Goal: Task Accomplishment & Management: Manage account settings

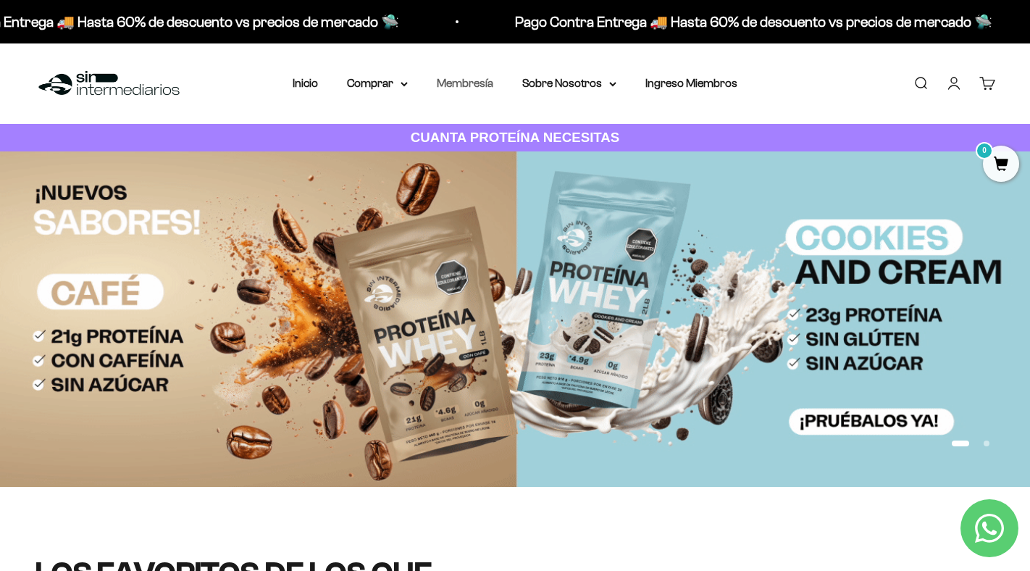
click at [461, 84] on link "Membresía" at bounding box center [465, 83] width 56 height 12
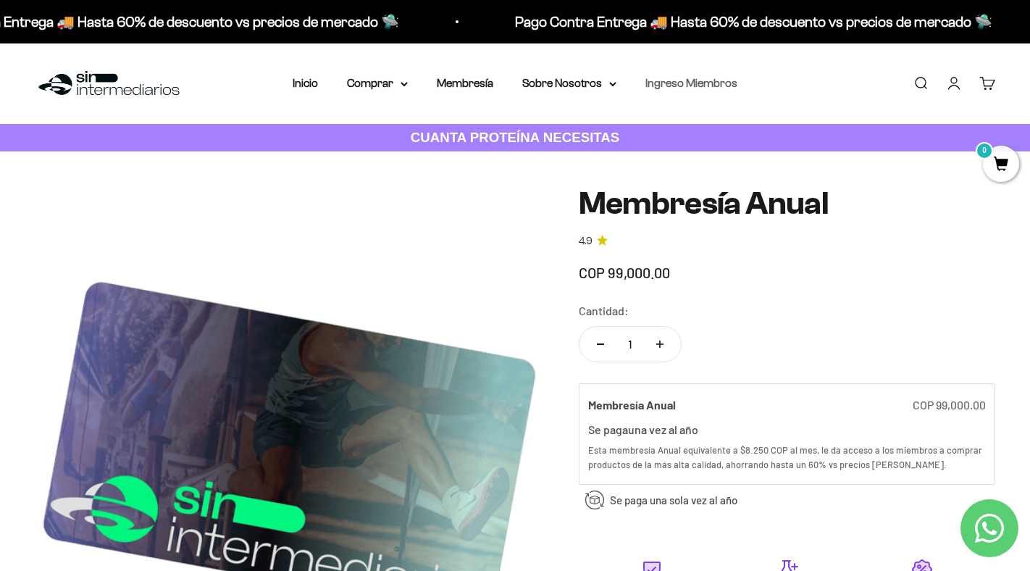
click at [669, 82] on link "Ingreso Miembros" at bounding box center [691, 83] width 92 height 12
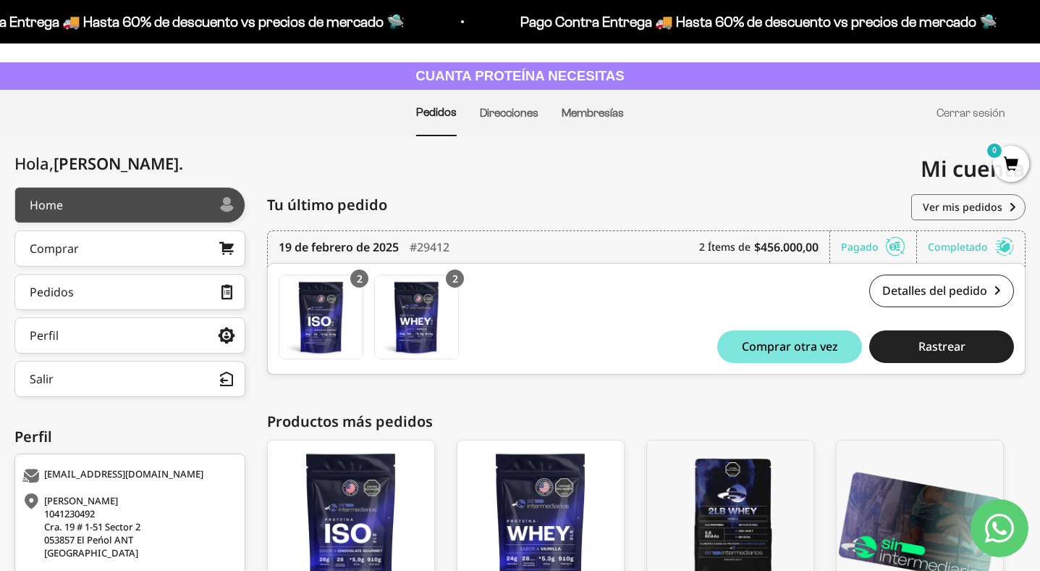
scroll to position [59, 0]
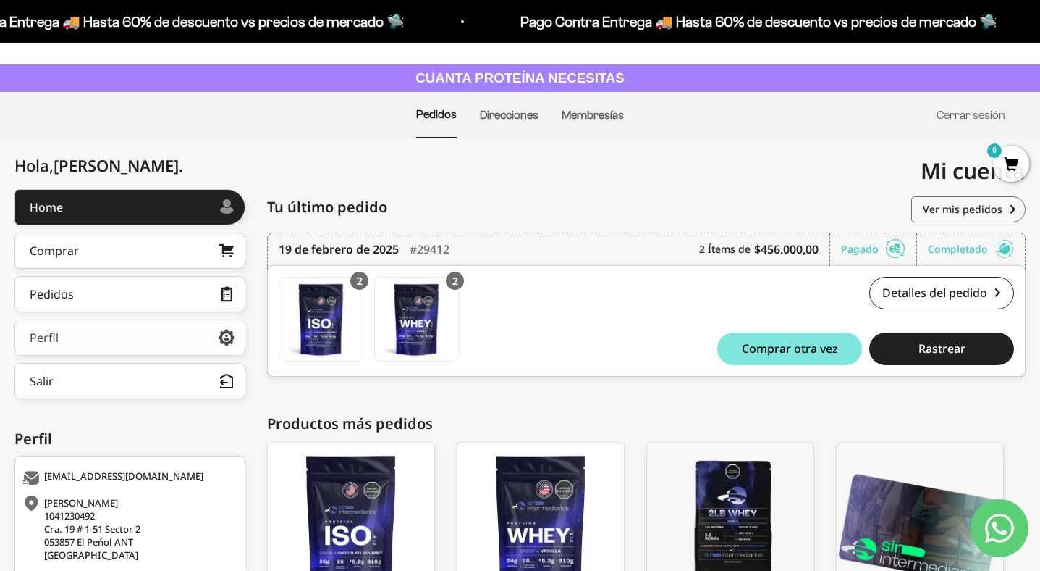
click at [105, 343] on link "Perfil" at bounding box center [129, 337] width 231 height 36
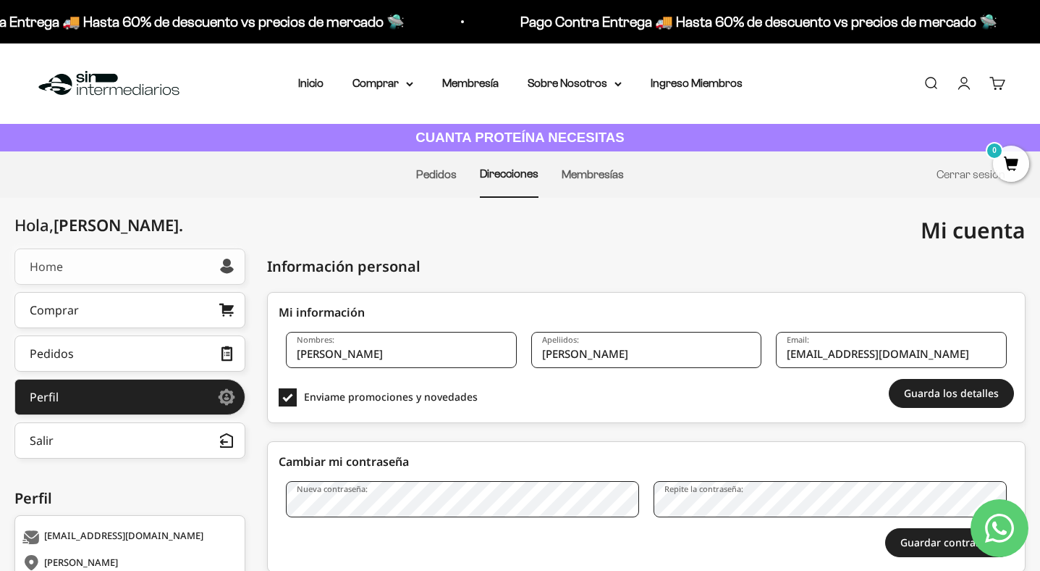
click at [135, 269] on link "Home" at bounding box center [129, 266] width 231 height 36
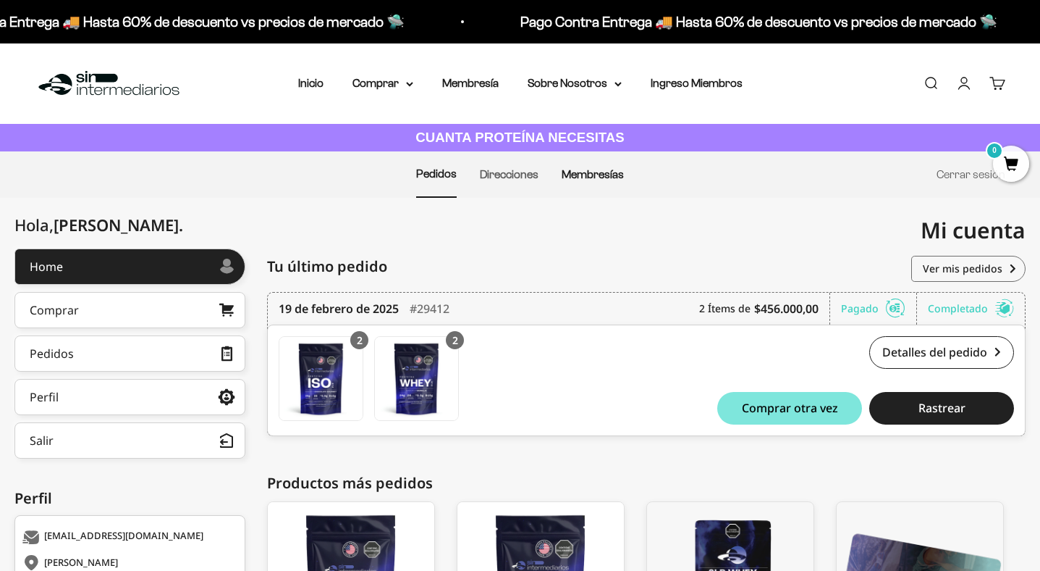
click at [609, 173] on link "Membresías" at bounding box center [593, 174] width 62 height 12
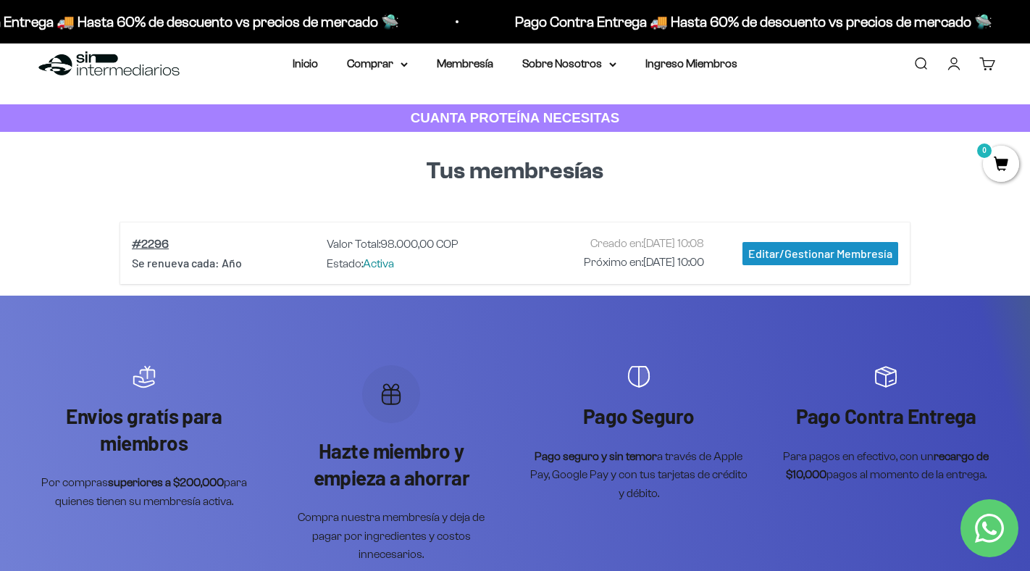
scroll to position [610, 0]
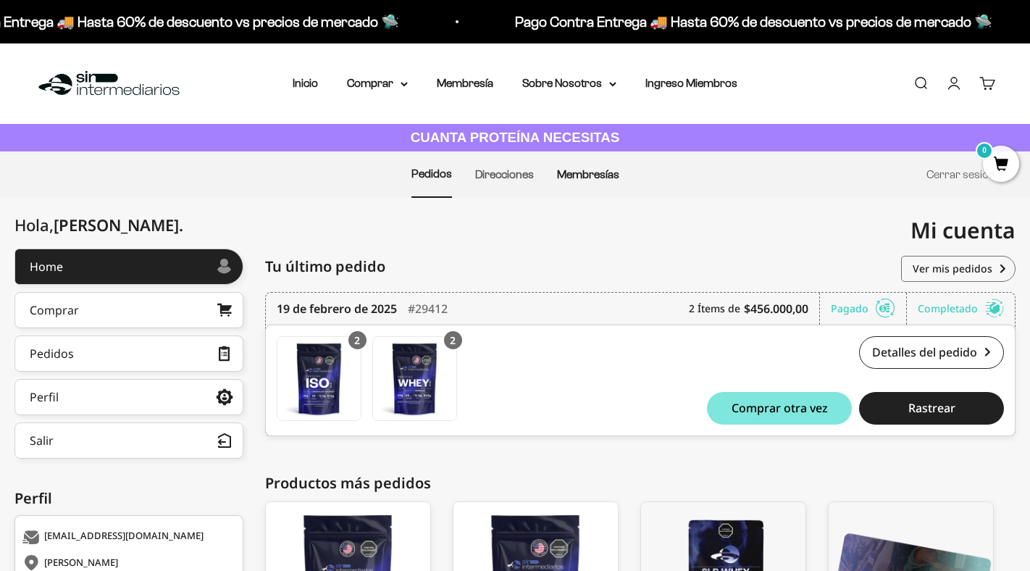
click at [590, 171] on link "Membresías" at bounding box center [588, 174] width 62 height 12
